Goal: Transaction & Acquisition: Purchase product/service

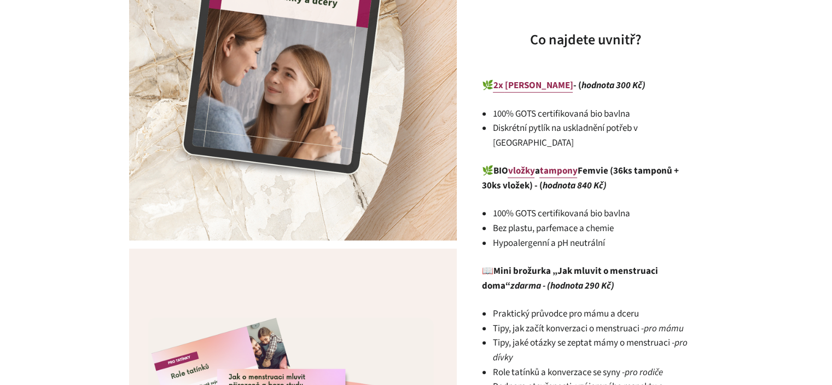
scroll to position [602, 0]
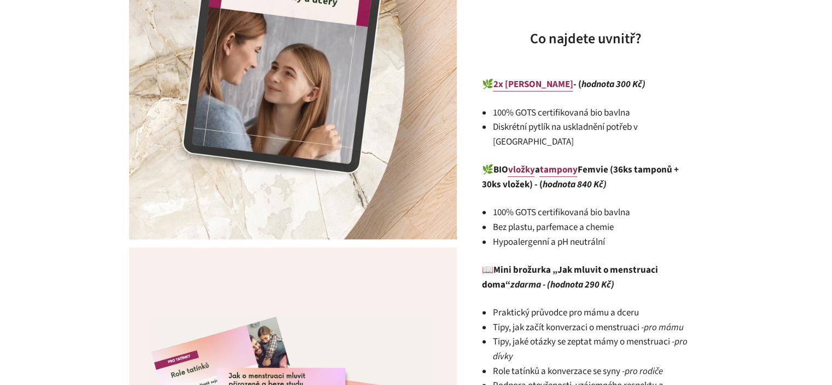
click at [530, 205] on li "100% GOTS certifikovaná bio bavlna" at bounding box center [590, 212] width 197 height 15
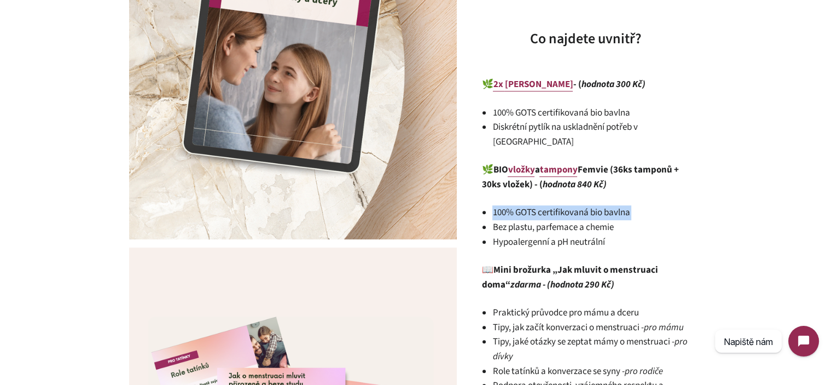
click at [530, 205] on li "100% GOTS certifikovaná bio bavlna" at bounding box center [590, 212] width 197 height 15
click at [603, 220] on li "Bez plastu, parfemace a chemie" at bounding box center [590, 227] width 197 height 15
click at [509, 125] on li "Diskrétní pytlík na uskladnění potřeb v batohu" at bounding box center [590, 134] width 197 height 29
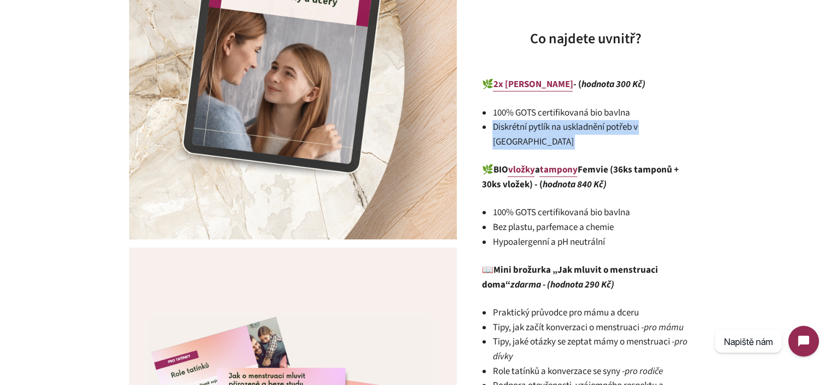
click at [509, 125] on li "Diskrétní pytlík na uskladnění potřeb v batohu" at bounding box center [590, 134] width 197 height 29
click at [512, 121] on li "Diskrétní pytlík na uskladnění potřeb v batohu" at bounding box center [590, 134] width 197 height 29
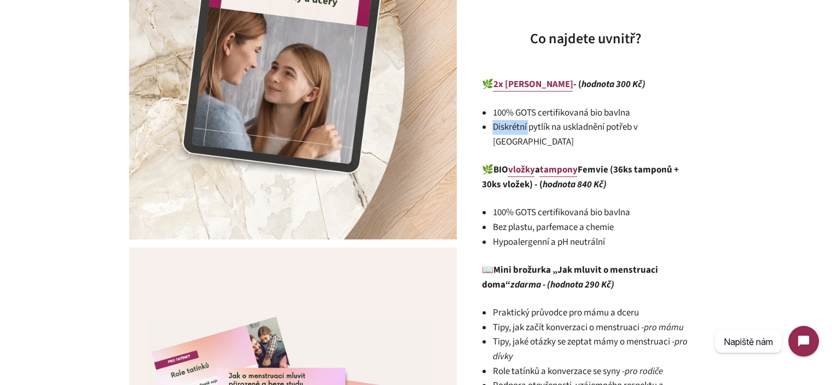
click at [512, 121] on li "Diskrétní pytlík na uskladnění potřeb v batohu" at bounding box center [590, 134] width 197 height 29
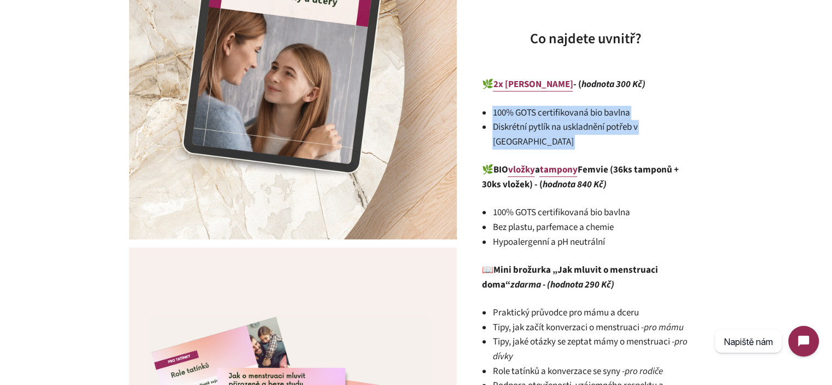
drag, startPoint x: 512, startPoint y: 121, endPoint x: 515, endPoint y: 115, distance: 7.1
click at [515, 115] on ul "100% GOTS certifikovaná bio bavlna Diskrétní pytlík na uskladnění potřeb v bato…" at bounding box center [590, 128] width 197 height 44
click at [515, 115] on li "100% GOTS certifikovaná bio bavlna" at bounding box center [590, 113] width 197 height 15
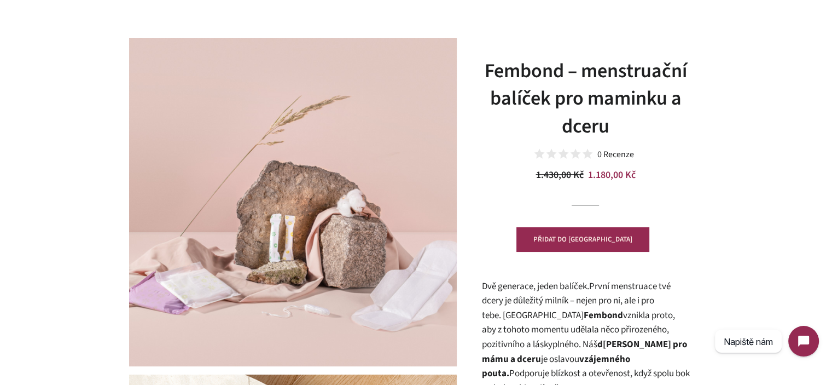
scroll to position [55, 0]
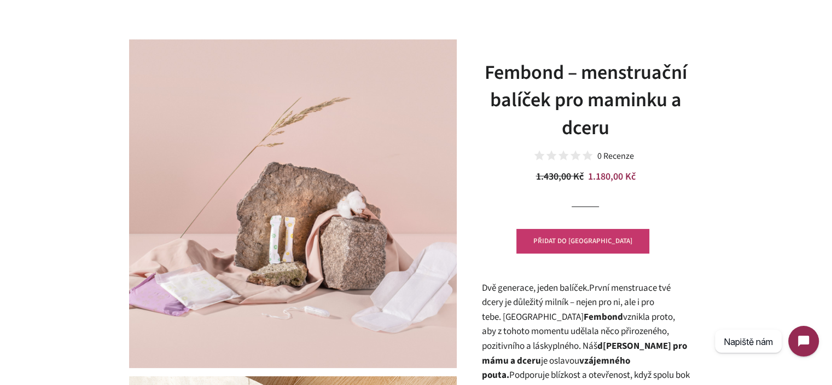
click at [606, 249] on button "PŘIDAT DO KOŠÍKU" at bounding box center [582, 241] width 133 height 24
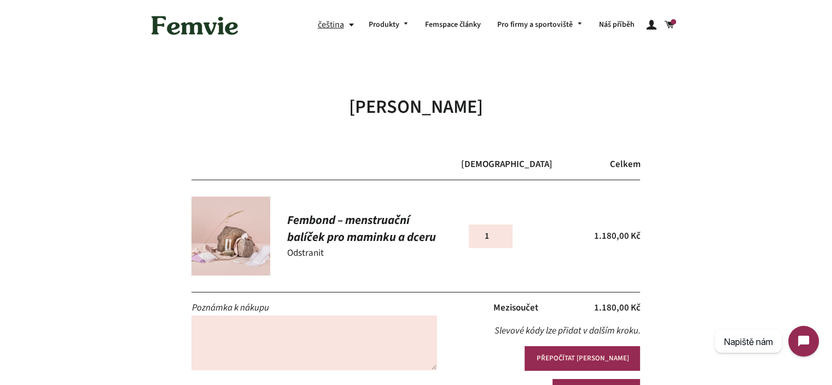
click at [310, 251] on link "Odstranit" at bounding box center [305, 252] width 37 height 13
